Goal: Task Accomplishment & Management: Manage account settings

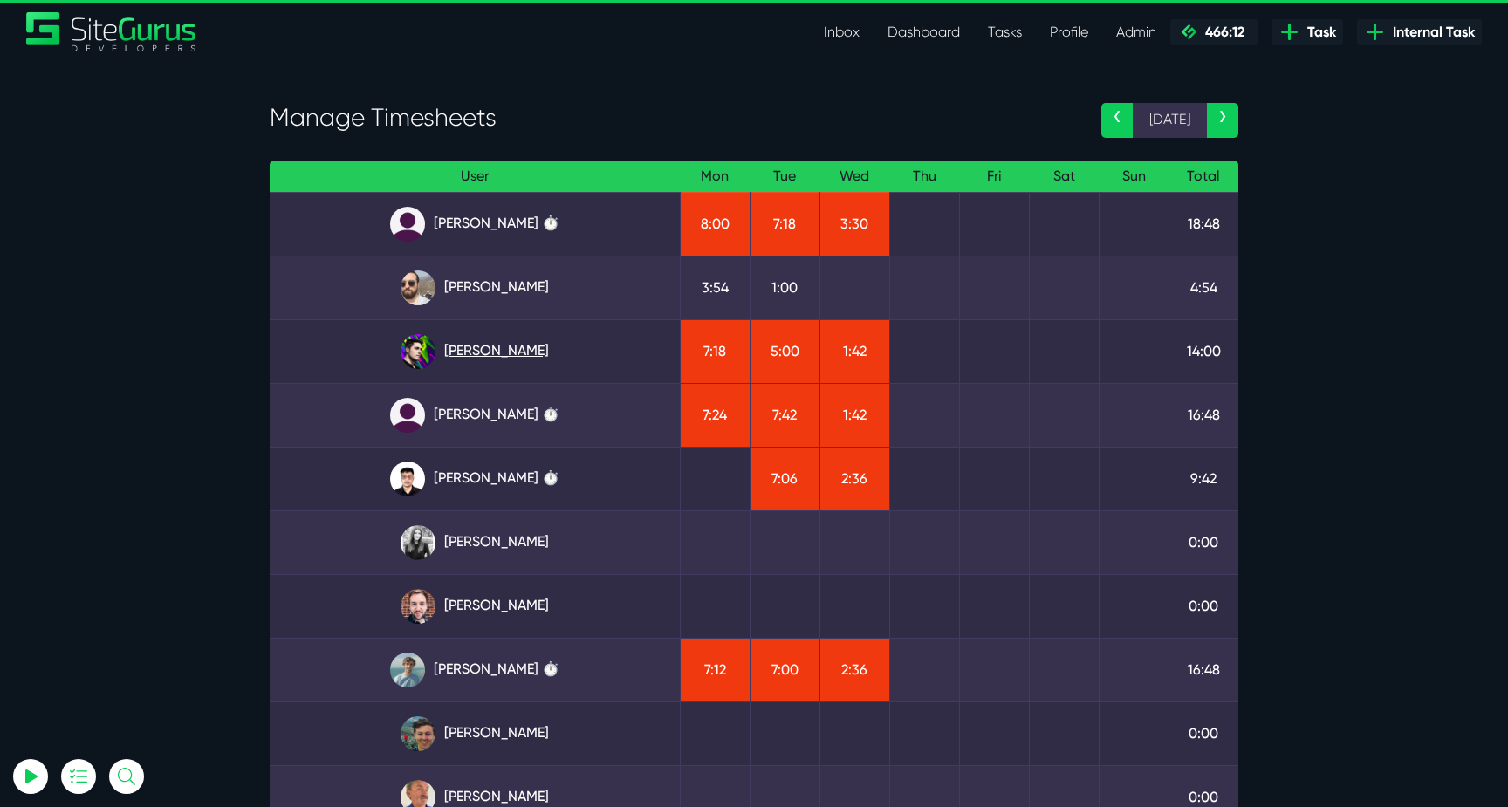
click at [463, 341] on link "Josh Carter" at bounding box center [475, 351] width 382 height 35
type input "luke@sitegurus.io"
click at [500, 485] on link "Kevin Abelgas" at bounding box center [475, 479] width 382 height 35
click at [509, 216] on link "[PERSON_NAME] ⏱️" at bounding box center [475, 224] width 382 height 35
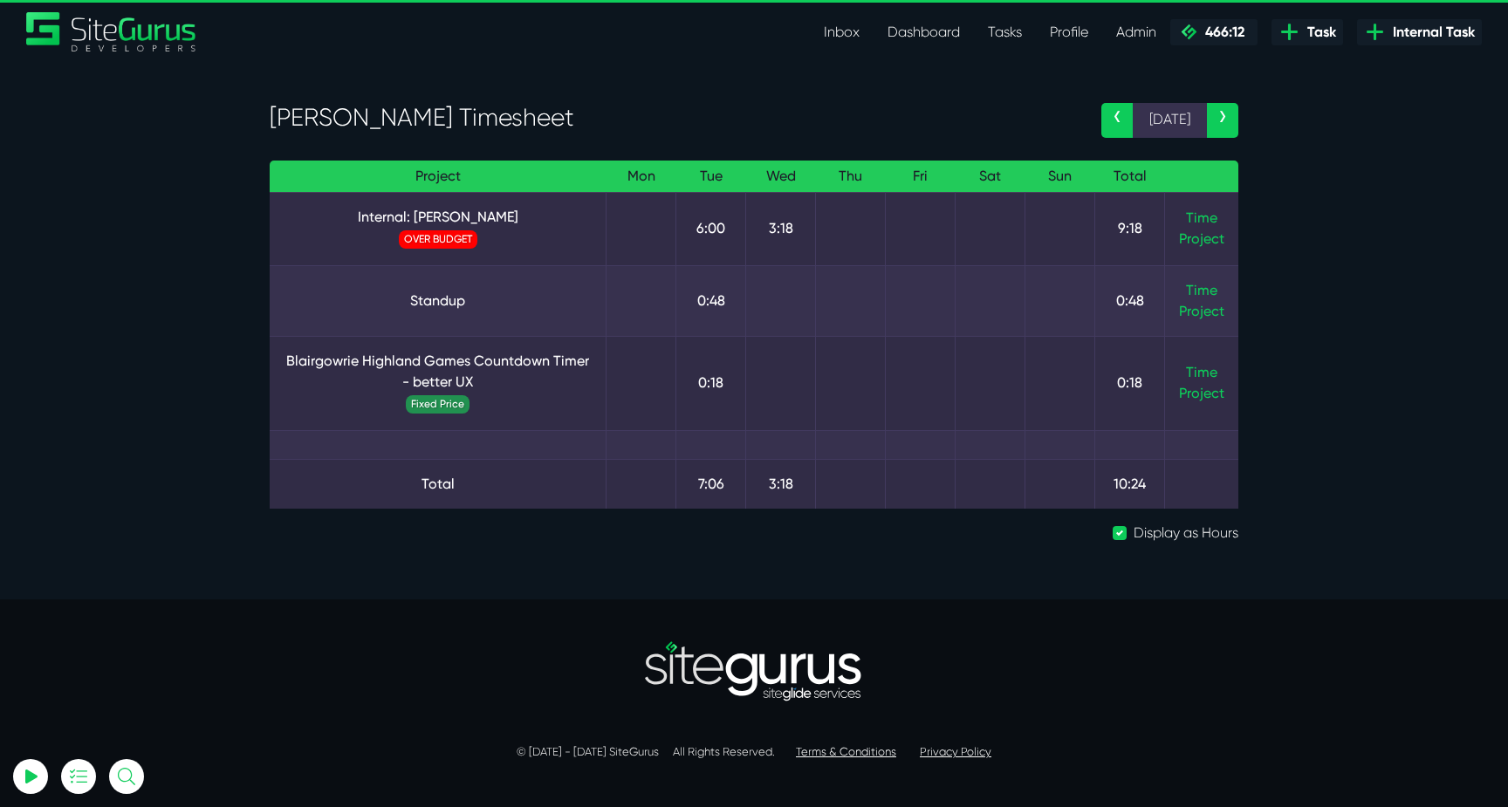
click at [1185, 219] on td "Time Project" at bounding box center [1202, 228] width 74 height 73
click at [1199, 219] on link "Time" at bounding box center [1201, 217] width 31 height 17
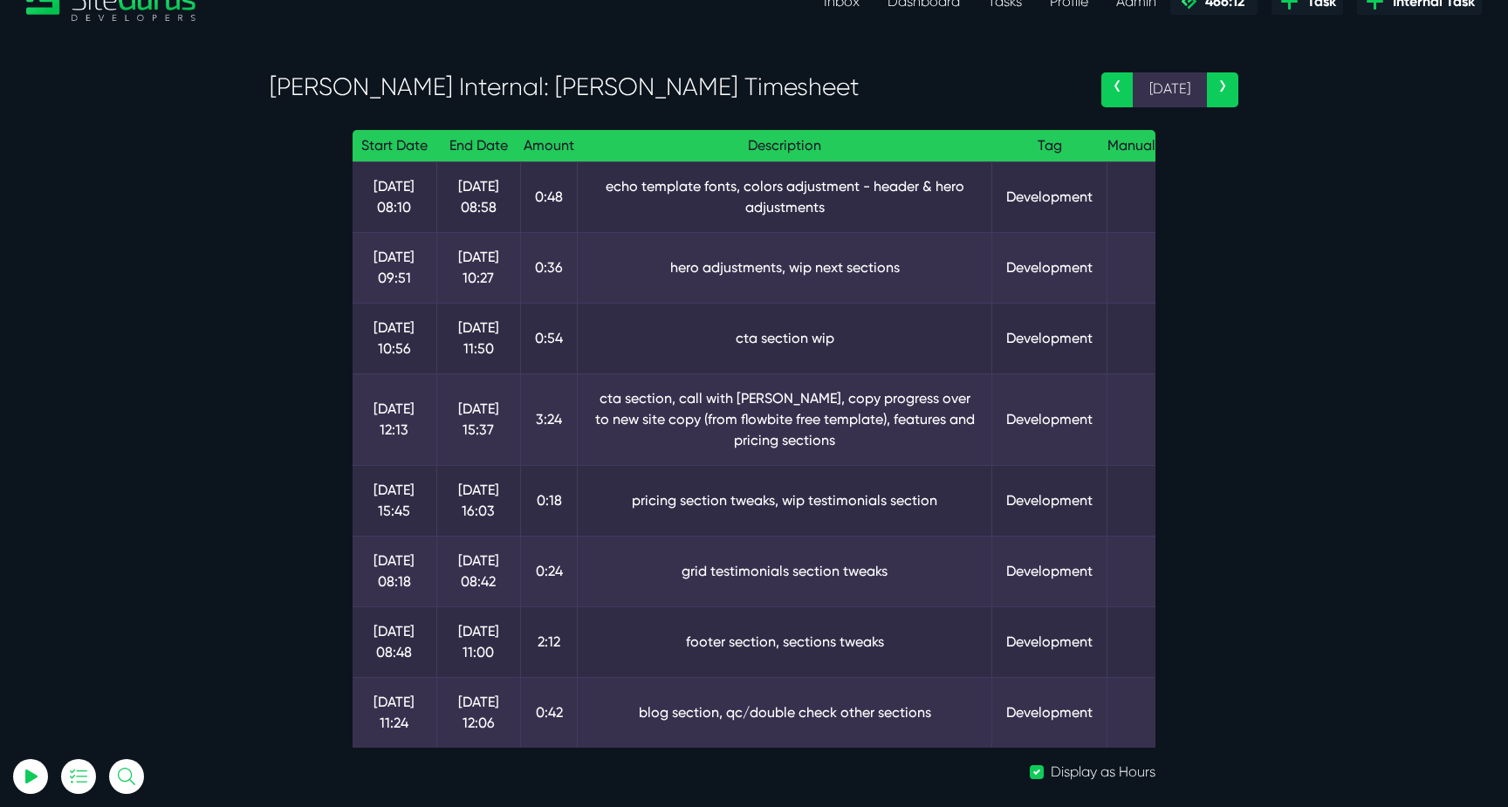
scroll to position [34, 0]
